Goal: Book appointment/travel/reservation

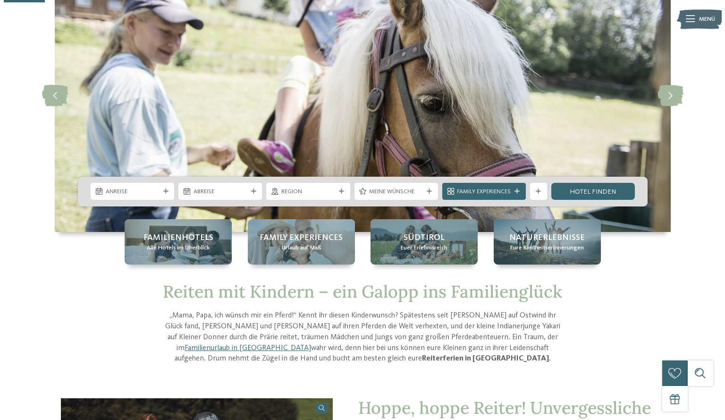
scroll to position [84, 0]
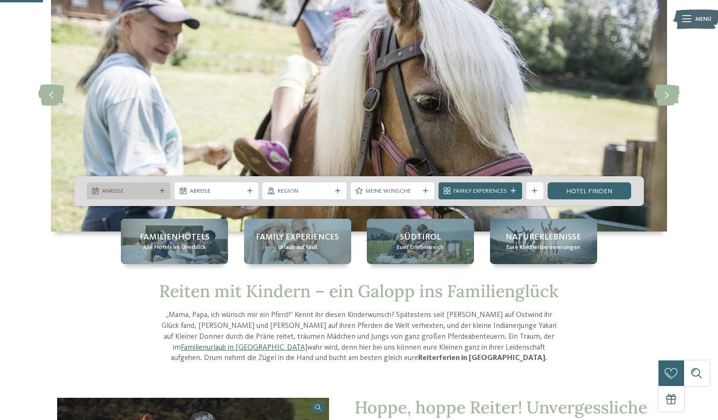
click at [158, 190] on div at bounding box center [162, 190] width 9 height 5
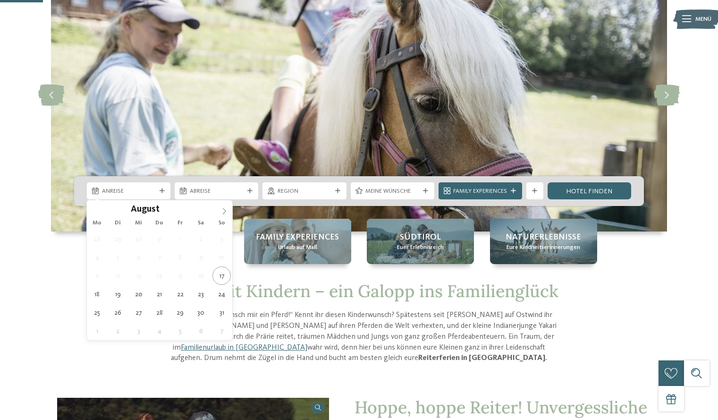
click at [227, 216] on span at bounding box center [224, 208] width 16 height 16
click at [226, 216] on span at bounding box center [224, 208] width 16 height 16
type div "[DATE]"
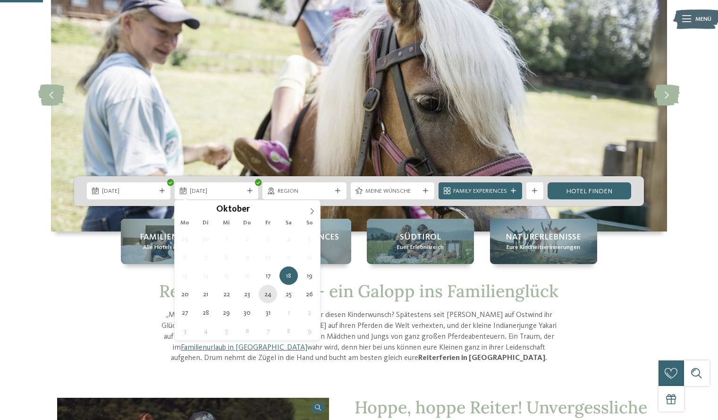
type div "[DATE]"
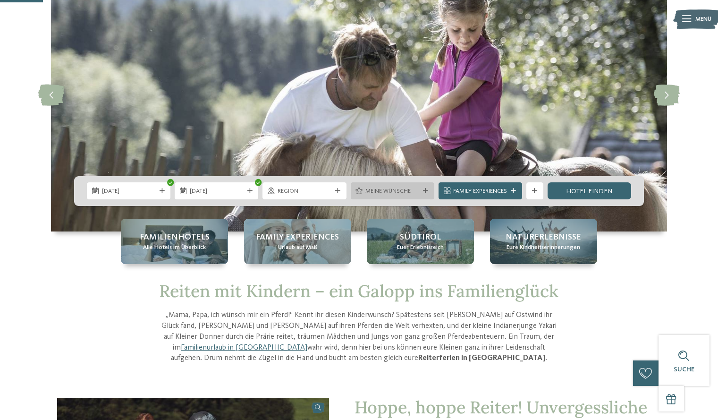
click at [407, 192] on span "Meine Wünsche" at bounding box center [393, 191] width 54 height 9
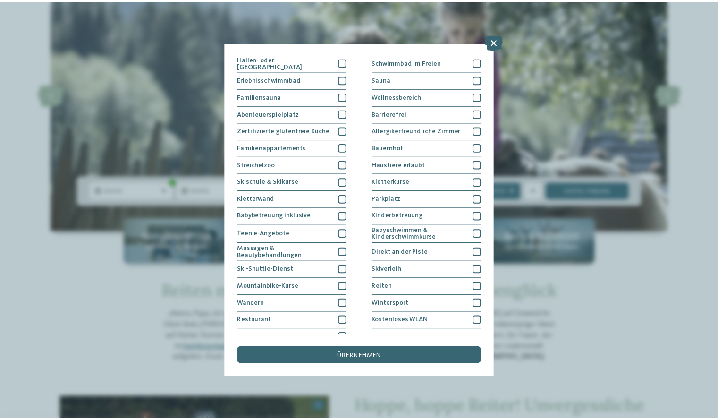
scroll to position [26, 0]
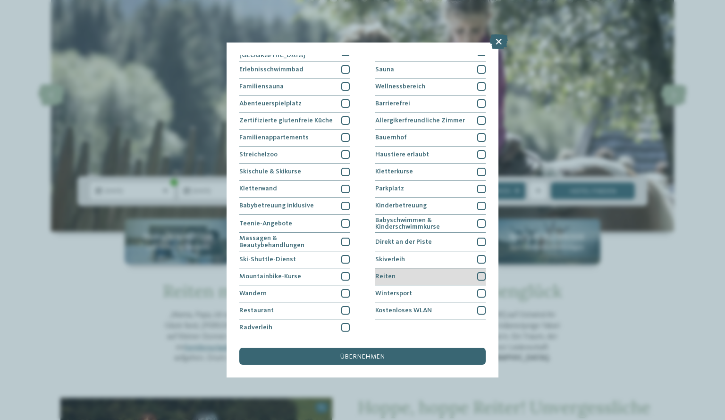
click at [450, 280] on div "Reiten" at bounding box center [430, 276] width 111 height 17
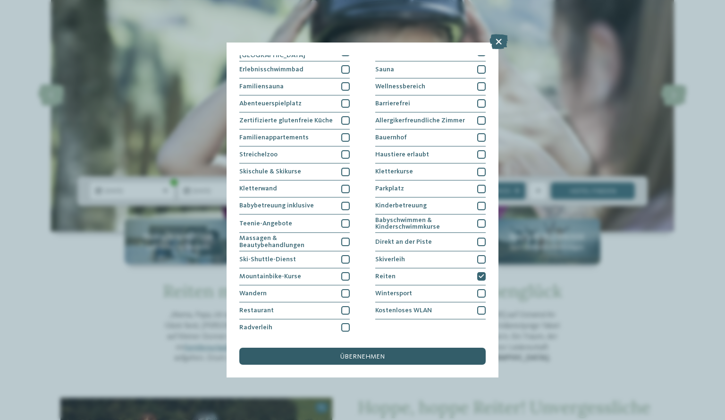
click at [432, 361] on div "übernehmen" at bounding box center [362, 356] width 247 height 17
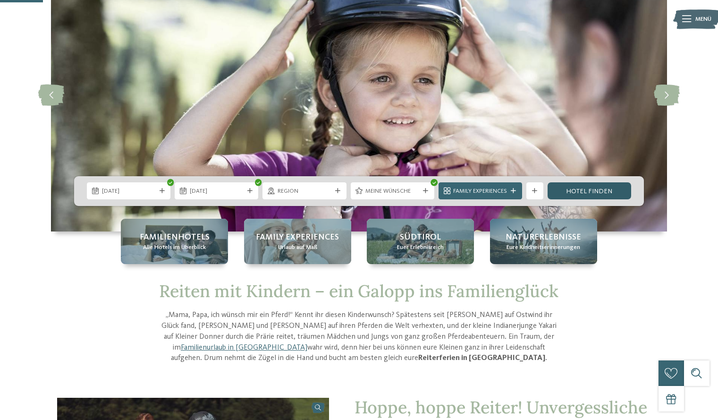
click at [589, 191] on link "Hotel finden" at bounding box center [590, 190] width 84 height 17
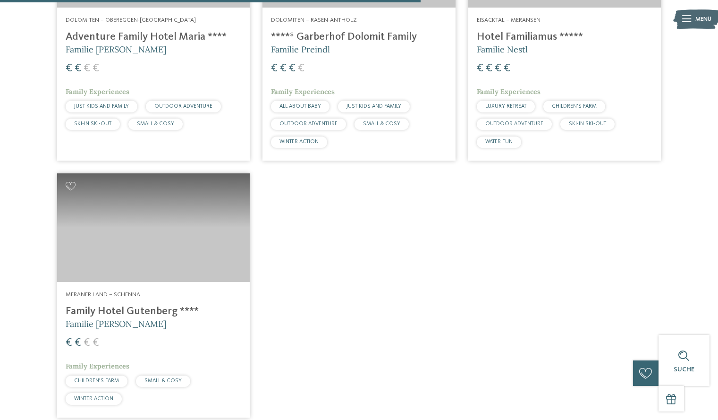
scroll to position [708, 0]
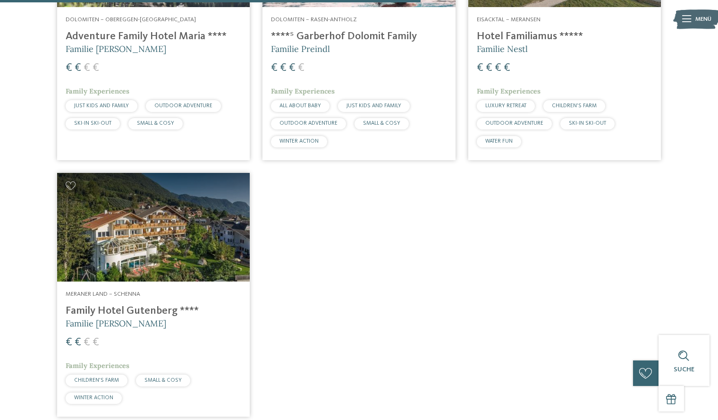
click at [177, 315] on h4 "Family Hotel Gutenberg ****" at bounding box center [154, 311] width 176 height 13
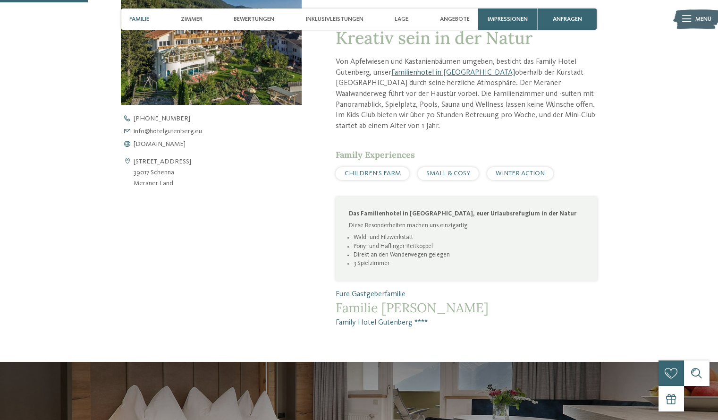
scroll to position [346, 0]
click at [186, 145] on span "[DOMAIN_NAME]" at bounding box center [160, 144] width 52 height 7
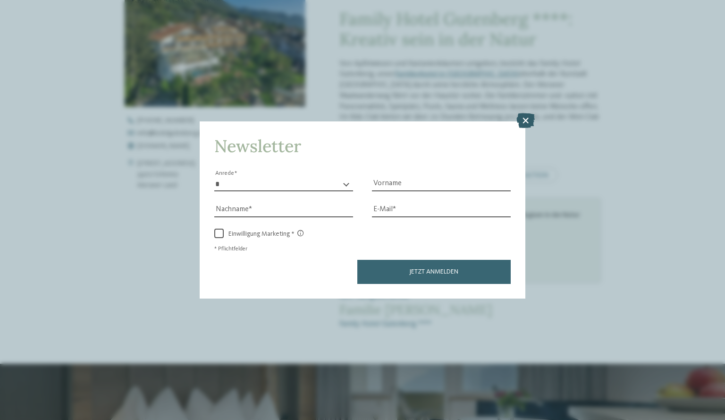
click at [526, 126] on icon at bounding box center [526, 120] width 18 height 15
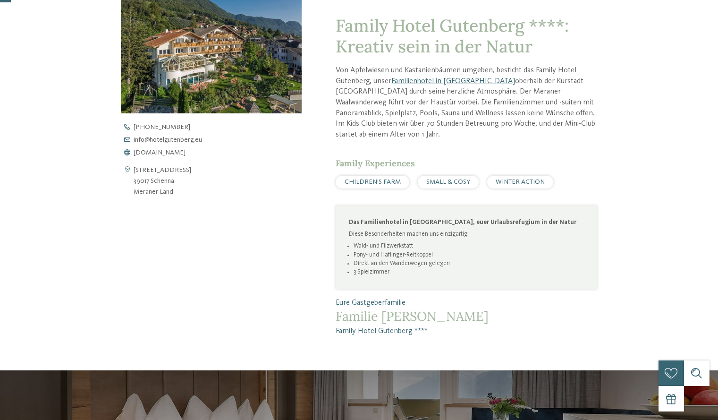
scroll to position [0, 0]
